Goal: Navigation & Orientation: Find specific page/section

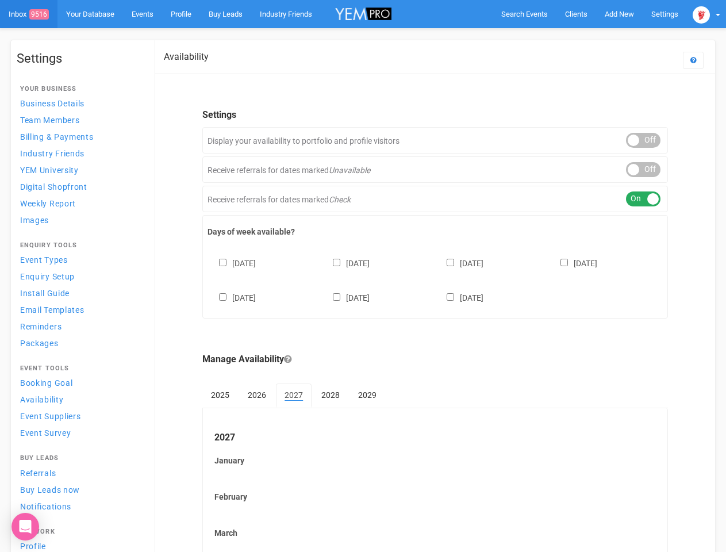
click at [363, 276] on div "[DATE] [DATE] [DATE] [DATE] [DATE] [DATE] [DATE]" at bounding box center [436, 274] width 456 height 69
click at [525, 14] on span "Search Events" at bounding box center [525, 14] width 47 height 9
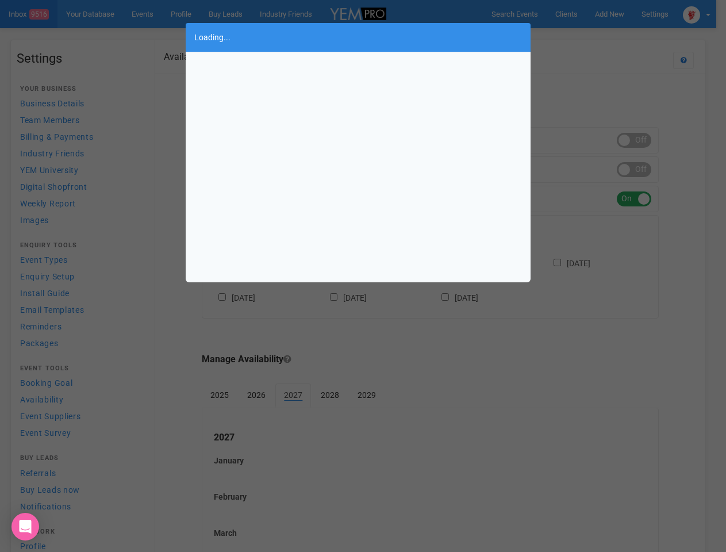
click at [619, 14] on div "Loading..." at bounding box center [363, 276] width 726 height 552
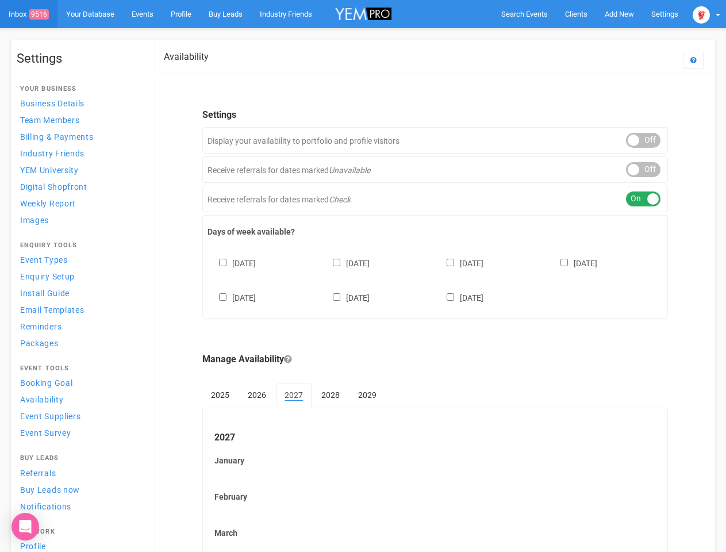
click at [593, 37] on body "Search Events Clients Add New New Client New Event New Enquiry Settings [GEOGRA…" at bounding box center [363, 477] width 726 height 955
click at [707, 14] on img at bounding box center [701, 14] width 17 height 17
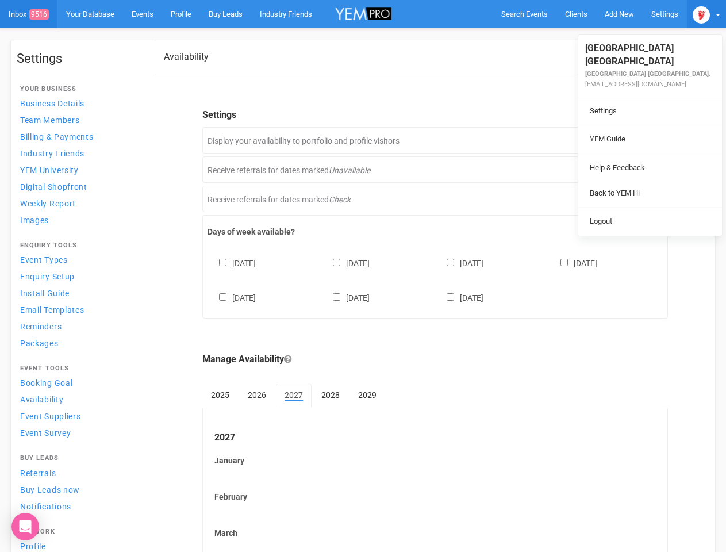
click at [644, 154] on li at bounding box center [651, 154] width 144 height 1
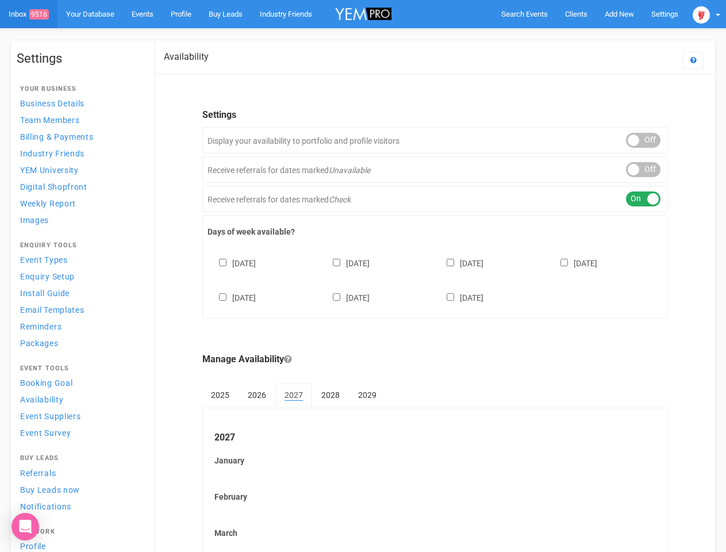
click at [644, 170] on link "Back to YEM Hi" at bounding box center [650, 181] width 138 height 22
click at [644, 199] on body "Search Events Clients Add New New Client New Event New Enquiry Settings [GEOGRA…" at bounding box center [363, 477] width 726 height 955
click at [435, 279] on div "[DATE] [DATE] [DATE] [DATE] [DATE] [DATE] [DATE]" at bounding box center [436, 274] width 456 height 69
